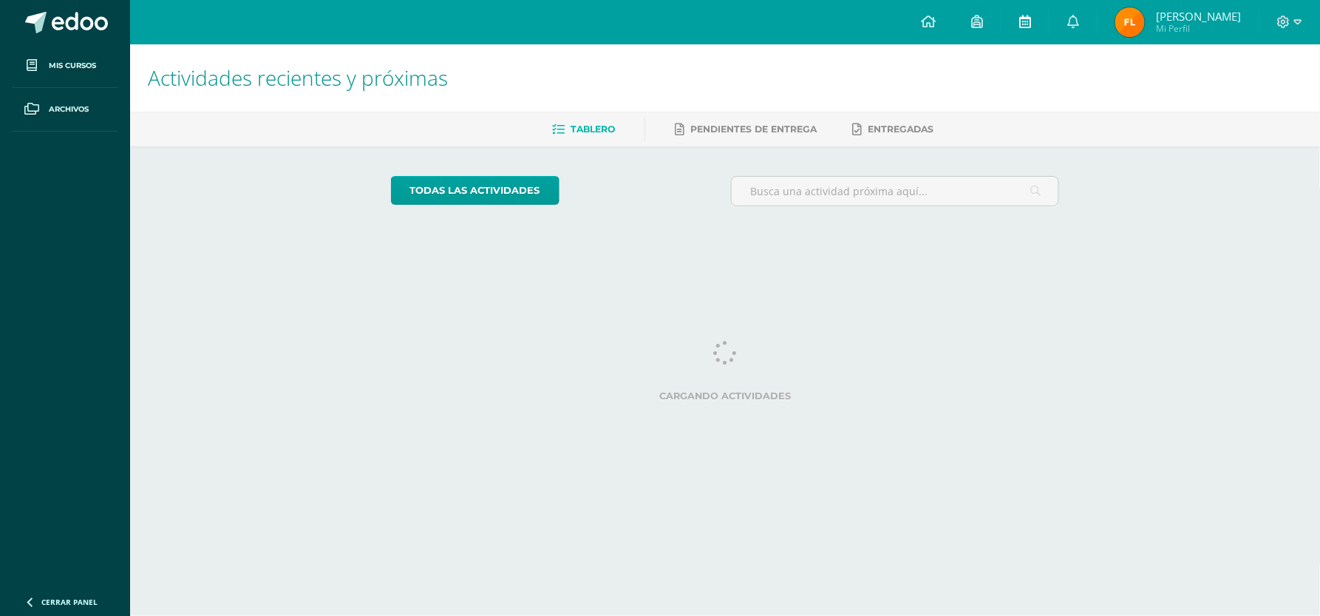
click at [1027, 30] on link at bounding box center [1025, 22] width 47 height 44
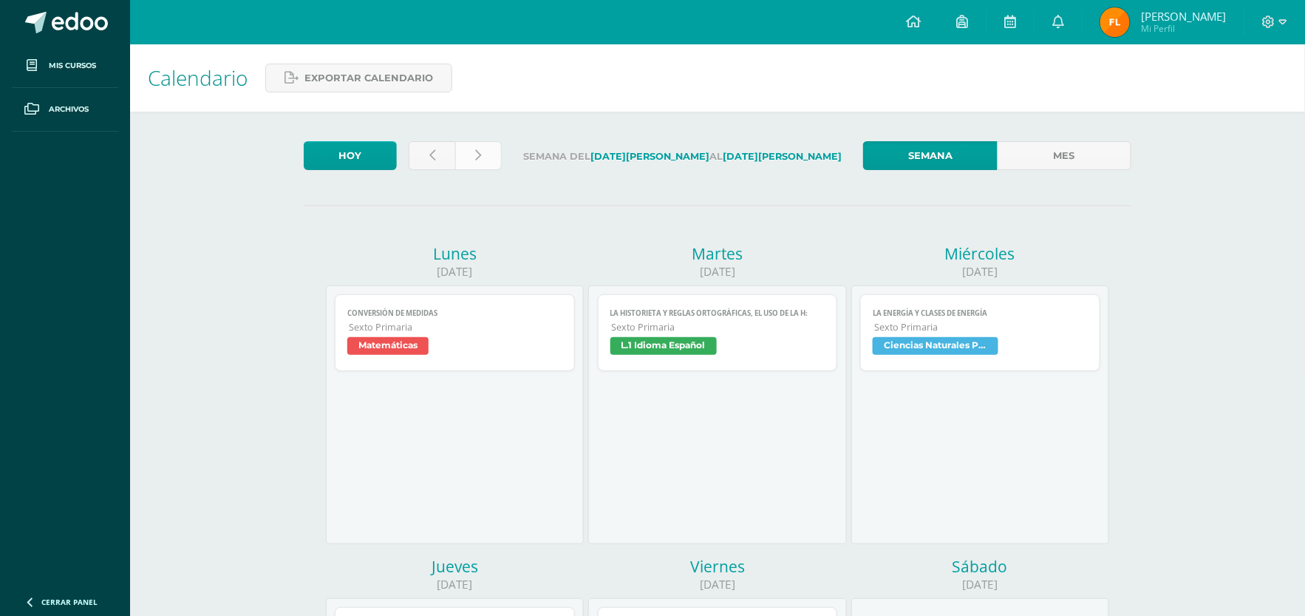
click at [476, 152] on icon at bounding box center [479, 155] width 6 height 13
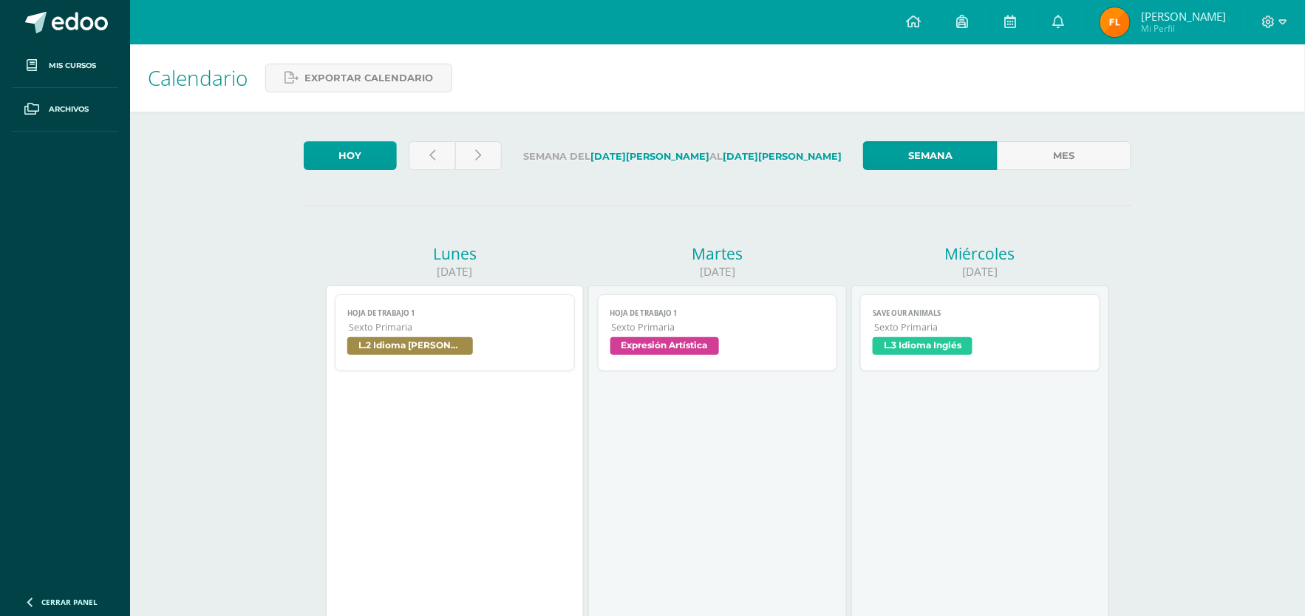
click at [486, 325] on span "Sexto Primaria" at bounding box center [456, 327] width 214 height 13
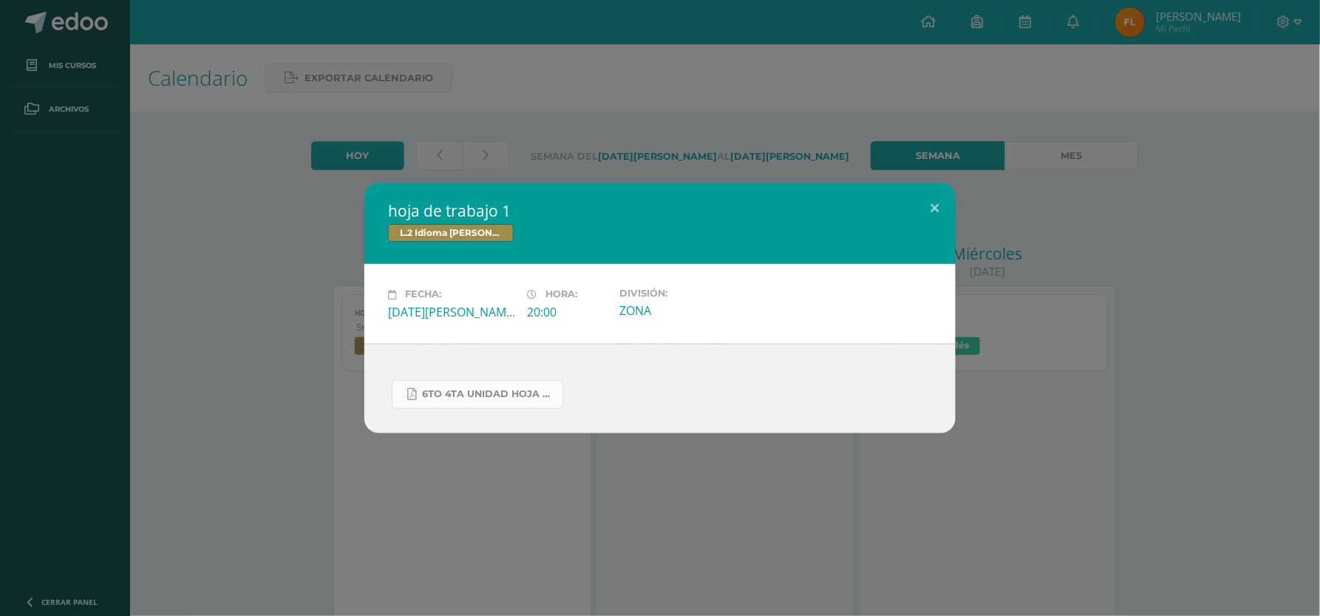
click at [448, 384] on link "6to 4ta unidad hoja de trabajo kaqchikel.pdf" at bounding box center [478, 394] width 172 height 29
